Goal: Information Seeking & Learning: Learn about a topic

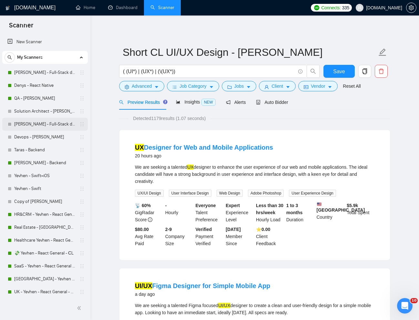
click at [50, 122] on link "[PERSON_NAME] - Full-Stack dev" at bounding box center [44, 124] width 61 height 13
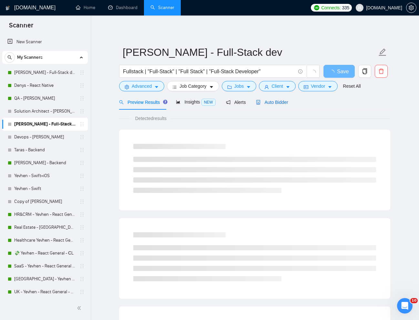
click at [276, 104] on span "Auto Bidder" at bounding box center [272, 102] width 32 height 5
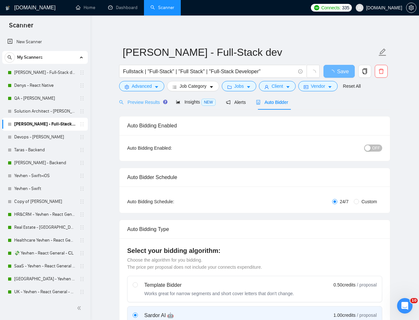
click at [138, 96] on div "Preview Results" at bounding box center [142, 101] width 46 height 15
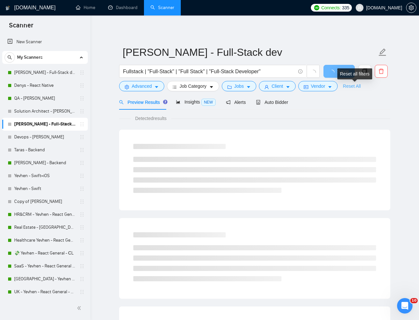
click at [358, 88] on link "Reset All" at bounding box center [351, 86] width 18 height 7
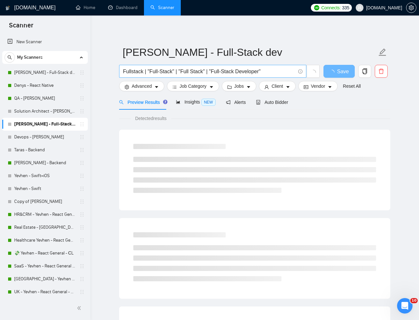
click at [259, 72] on input "Fullstack | "Full-Stack" | "Full Stack" | "Full-Stack Developer"" at bounding box center [209, 71] width 172 height 8
paste input "-Stack Developer for B2B Cross-Border Payment Platform"
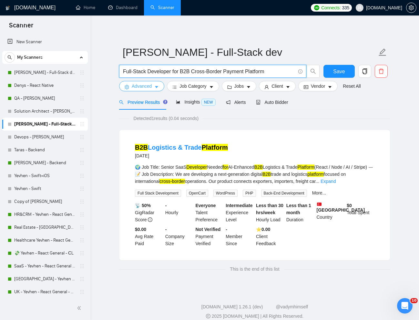
type input "Full-Stack Developer for B2B Cross-Border Payment Platform"
click at [146, 91] on button "Advanced" at bounding box center [141, 86] width 45 height 10
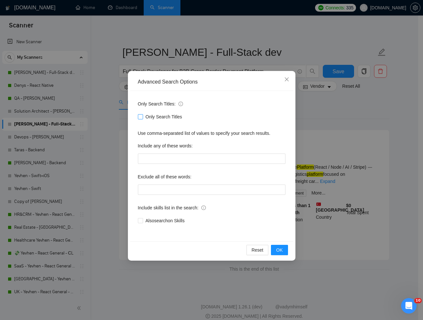
click at [140, 117] on input "Only Search Titles" at bounding box center [140, 116] width 5 height 5
checkbox input "true"
click at [321, 113] on div "Advanced Search Options Only Search Titles: Only Search Titles Use comma-separa…" at bounding box center [211, 160] width 423 height 320
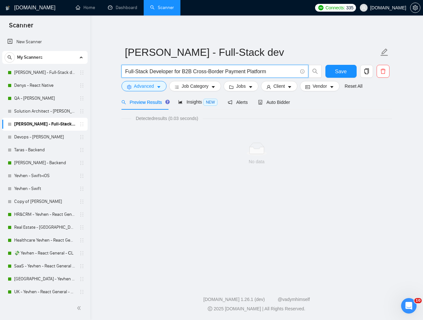
drag, startPoint x: 136, startPoint y: 72, endPoint x: 172, endPoint y: 79, distance: 37.0
click at [137, 73] on input "Full-Stack Developer for B2B Cross-Border Payment Platform" at bounding box center [211, 71] width 172 height 8
drag, startPoint x: 208, startPoint y: 72, endPoint x: 232, endPoint y: 74, distance: 23.7
click at [208, 72] on input "Full Stack Developer for B2B Cross-Border Payment Platform" at bounding box center [211, 71] width 172 height 8
type input "Full Stack Developer for B2B Cross Border Payment Platform"
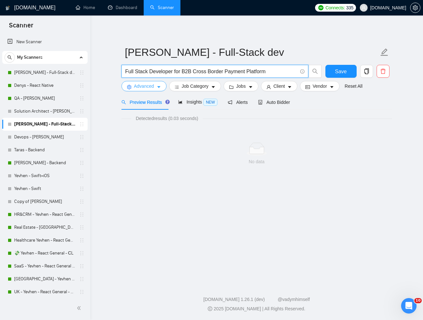
click at [156, 88] on button "Advanced" at bounding box center [144, 86] width 45 height 10
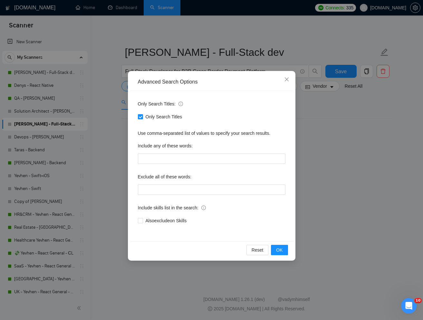
click at [352, 146] on div "Advanced Search Options Only Search Titles: Only Search Titles Use comma-separa…" at bounding box center [211, 160] width 423 height 320
